Goal: Task Accomplishment & Management: Manage account settings

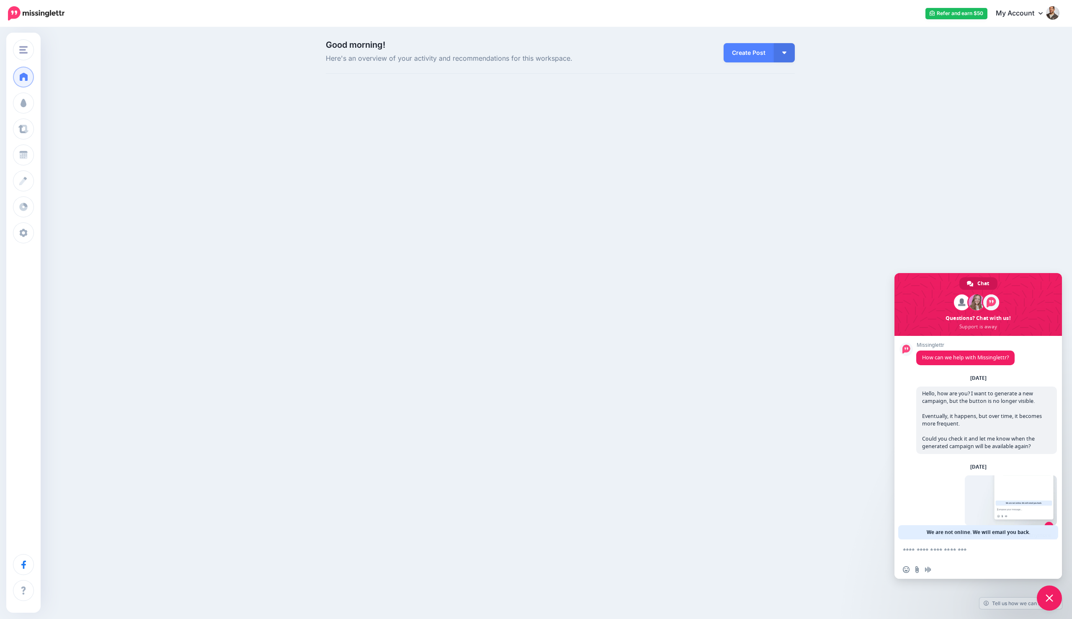
scroll to position [27, 0]
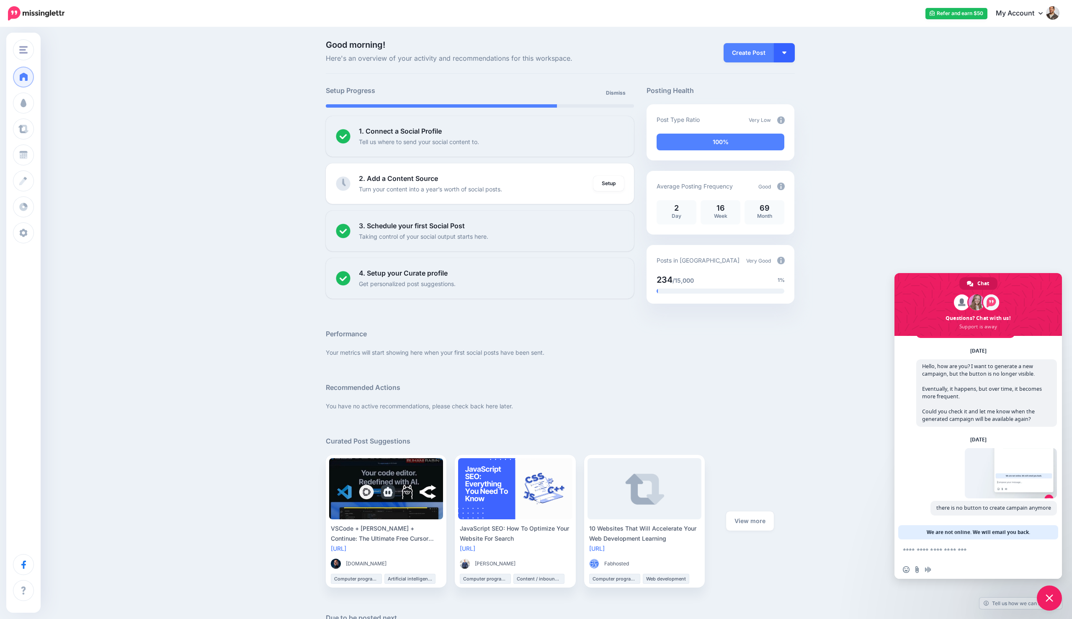
click at [786, 53] on img "button" at bounding box center [784, 53] width 4 height 3
click at [765, 95] on link "Create Campaign" at bounding box center [760, 94] width 61 height 16
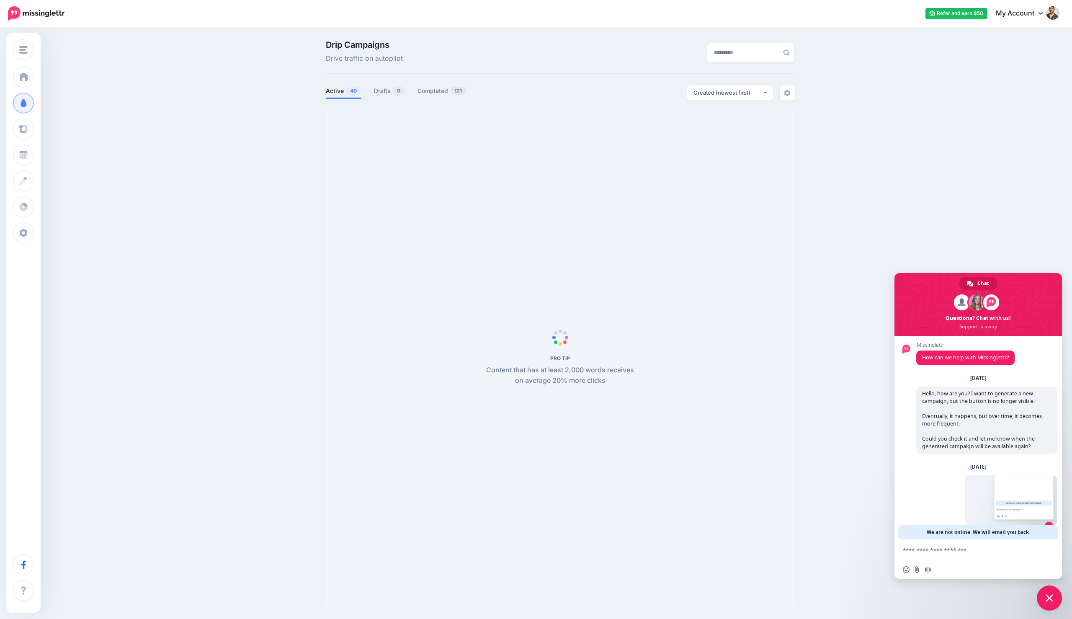
scroll to position [27, 0]
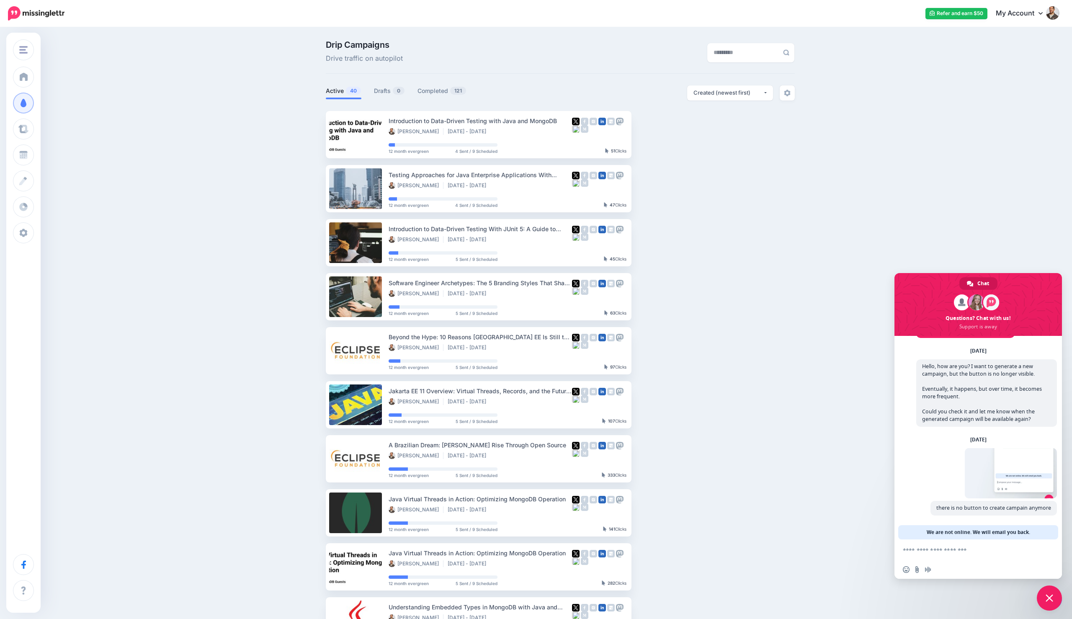
click at [1050, 15] on img at bounding box center [1052, 12] width 13 height 13
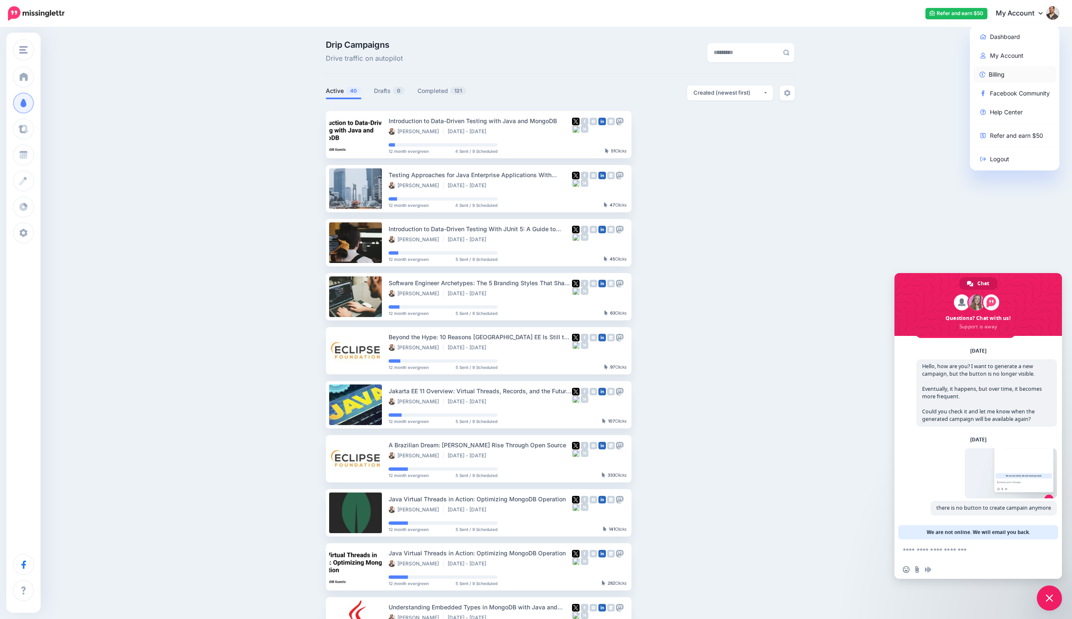
click at [1002, 74] on link "Billing" at bounding box center [1014, 74] width 83 height 16
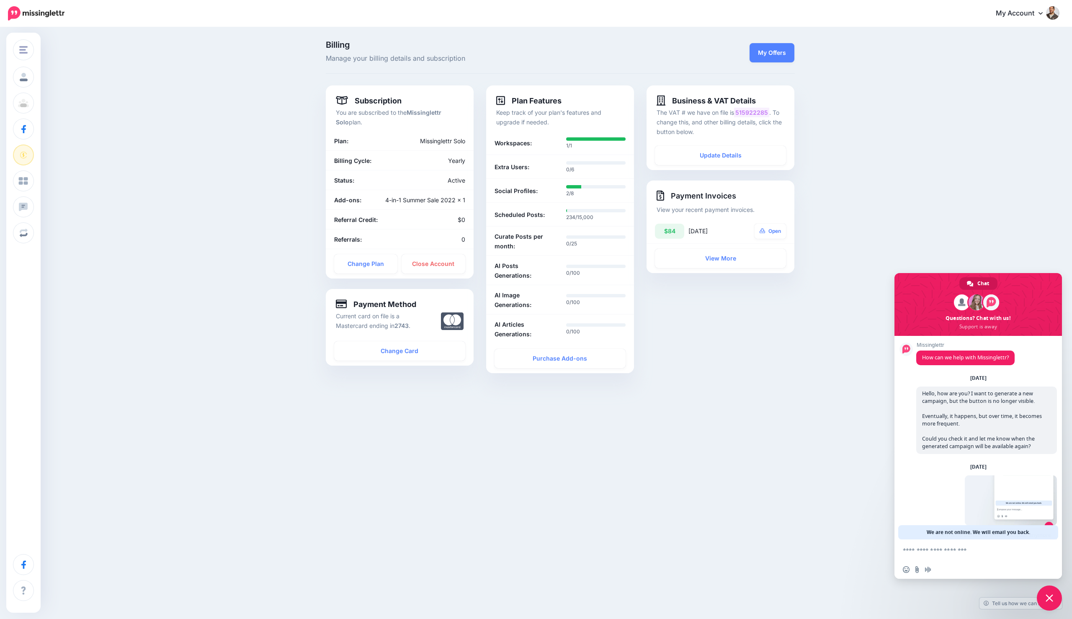
scroll to position [27, 0]
